Goal: Transaction & Acquisition: Purchase product/service

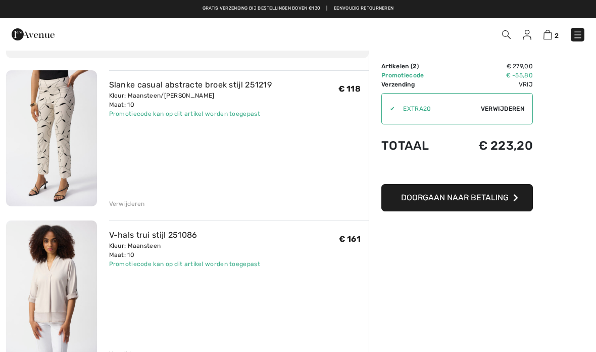
scroll to position [61, 0]
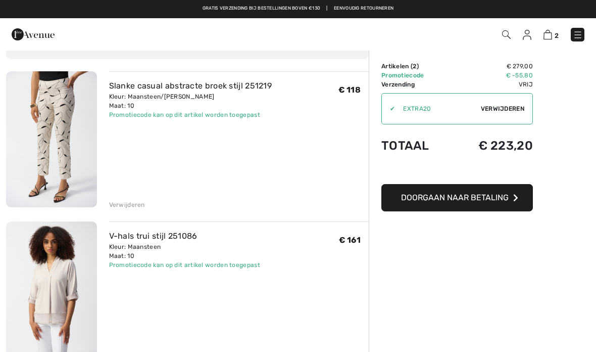
click at [132, 89] on font "Slanke casual abstracte broek stijl 251219" at bounding box center [190, 86] width 163 height 10
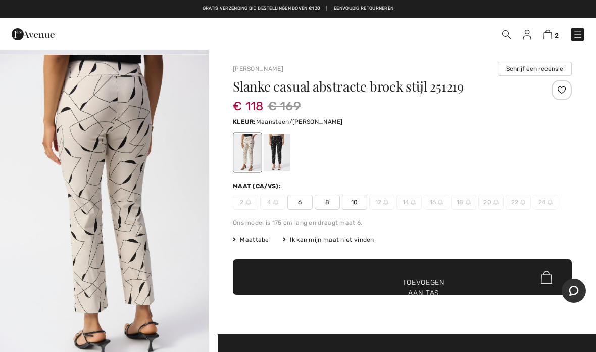
scroll to position [307, 0]
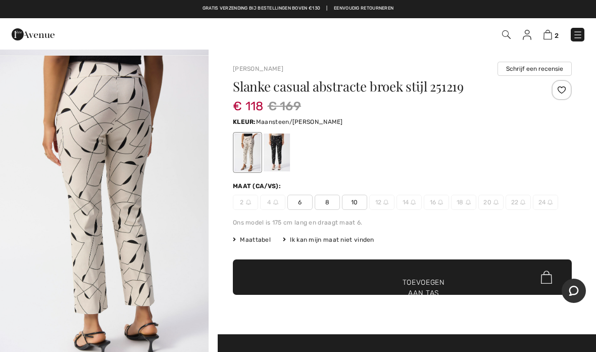
click at [326, 202] on font "8" at bounding box center [327, 201] width 4 height 7
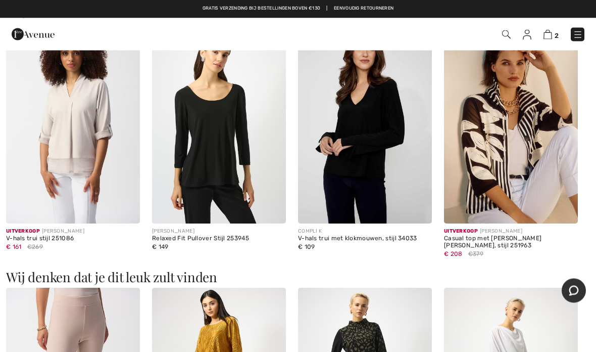
scroll to position [960, 0]
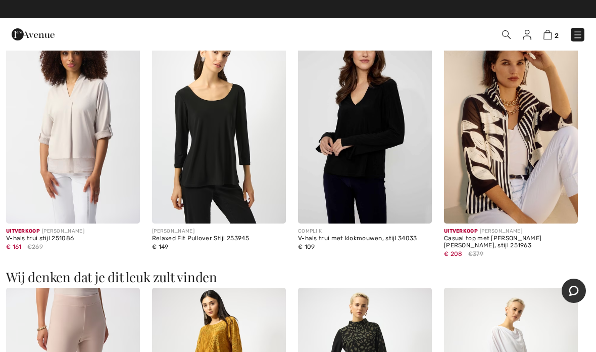
click at [45, 149] on img at bounding box center [73, 123] width 134 height 201
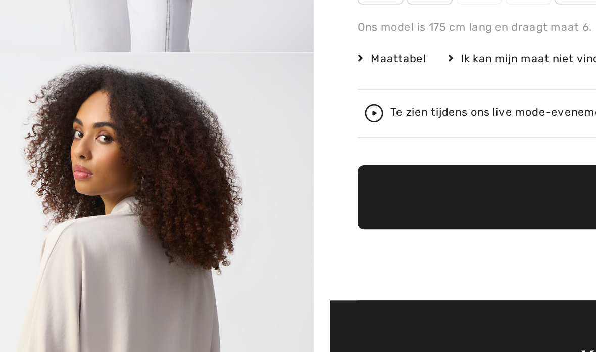
scroll to position [130, 0]
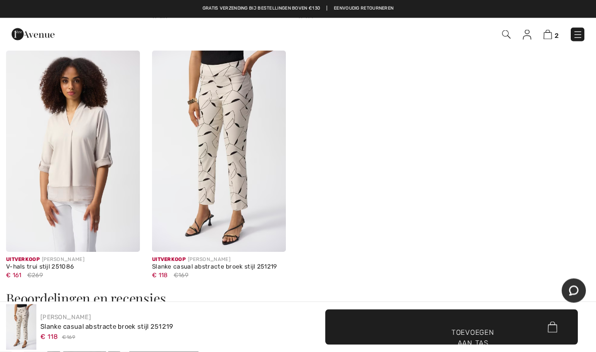
scroll to position [1419, 0]
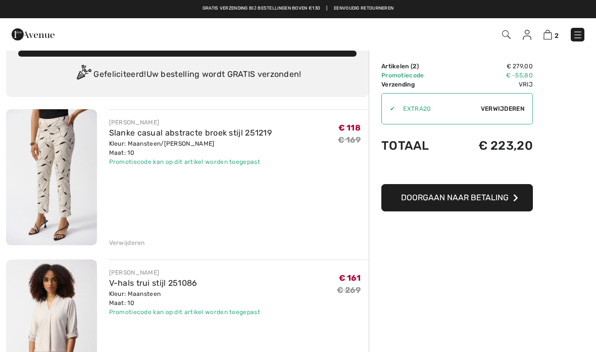
scroll to position [23, 0]
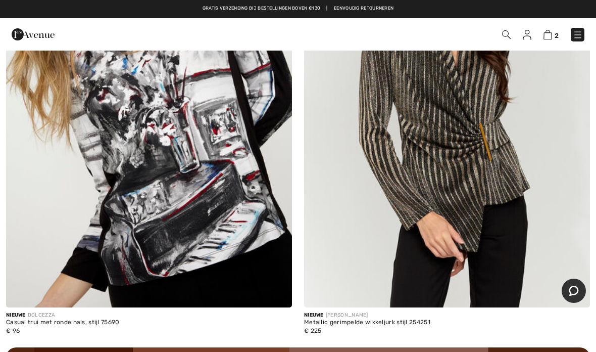
scroll to position [5659, 0]
